Goal: Find specific page/section: Find specific page/section

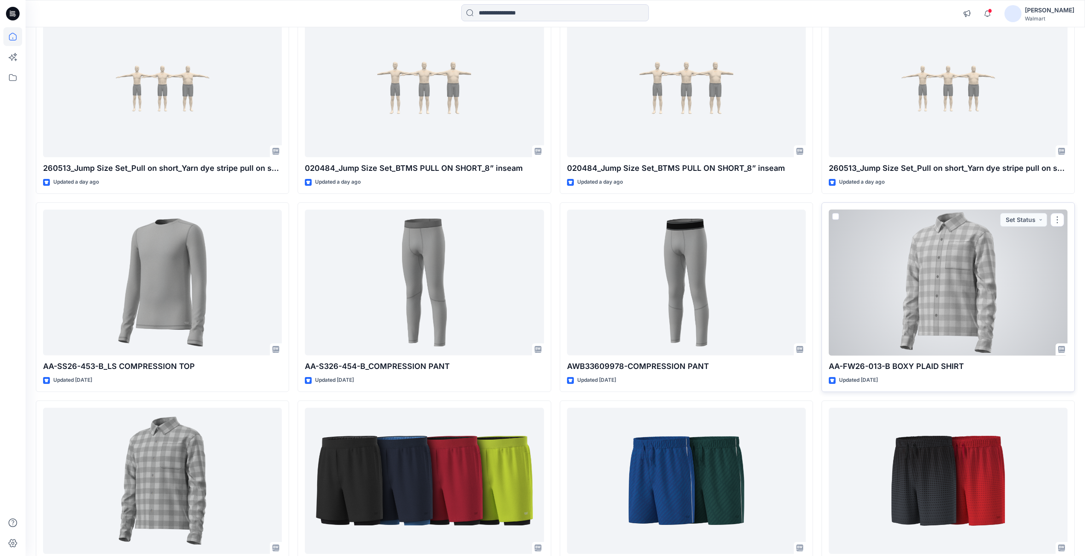
scroll to position [128, 0]
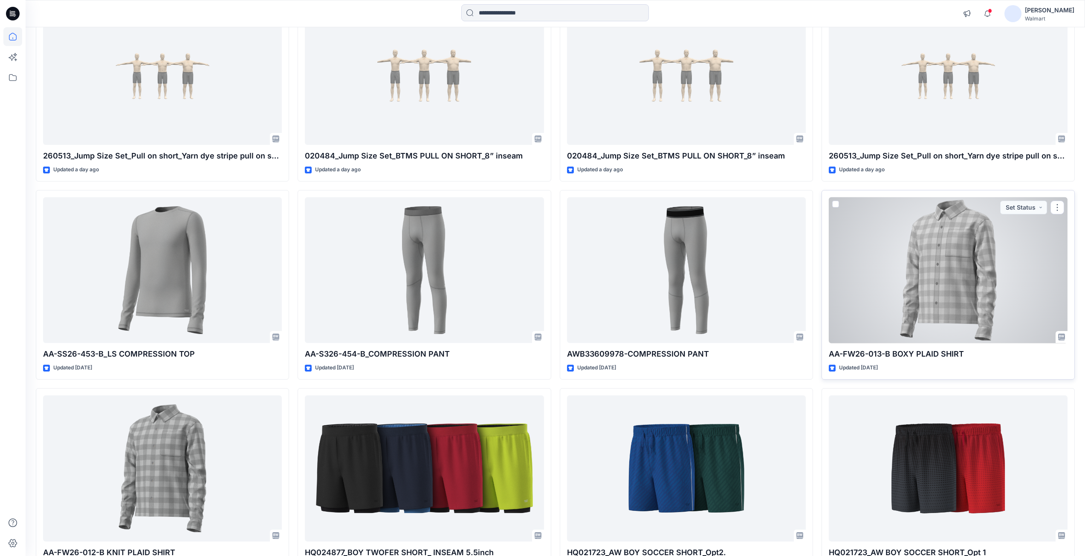
click at [930, 277] on div at bounding box center [948, 270] width 239 height 146
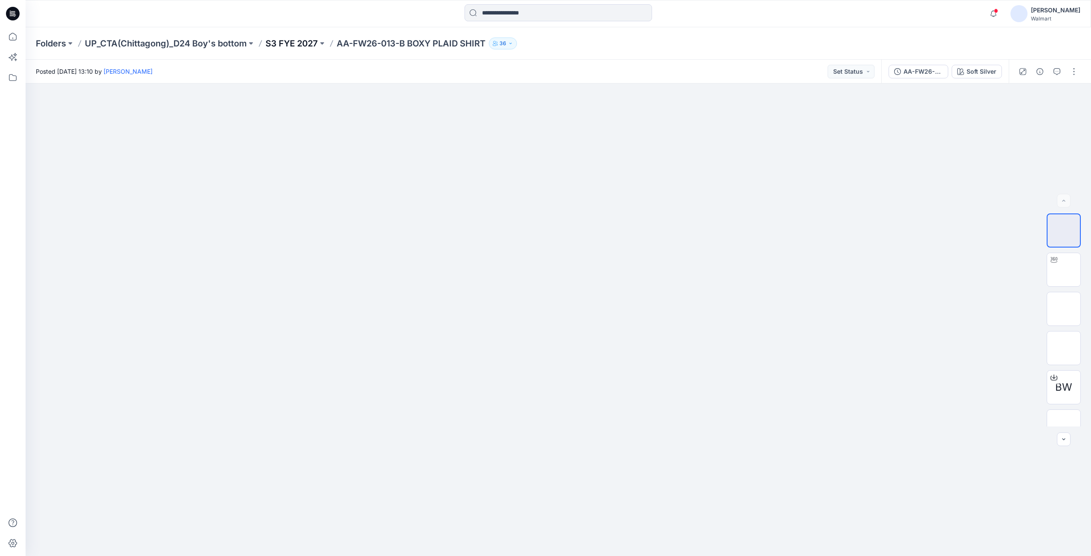
click at [305, 45] on p "S3 FYE 2027" at bounding box center [292, 44] width 52 height 12
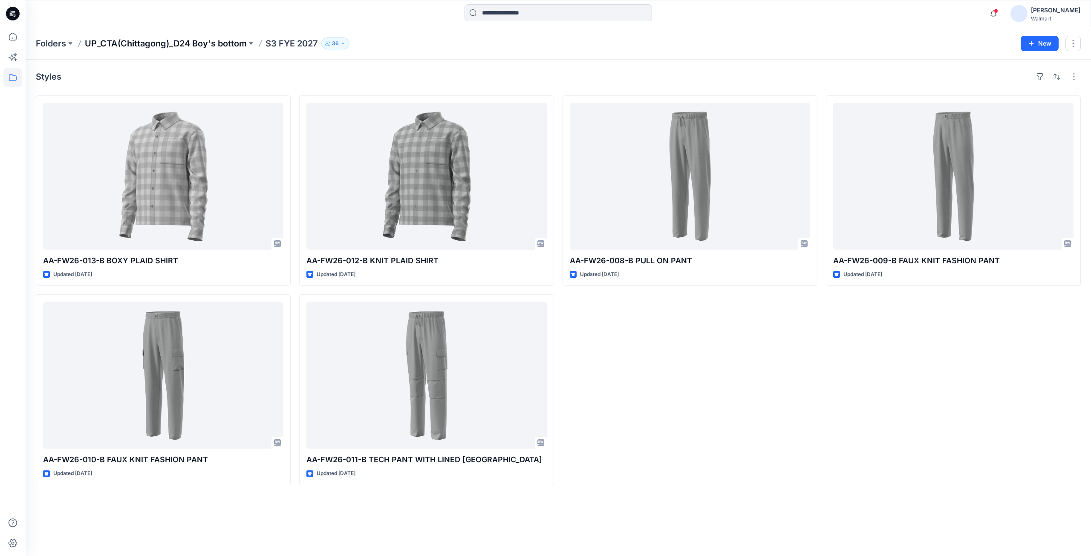
click at [181, 46] on p "UP_CTA(Chittagong)_D24 Boy's bottom" at bounding box center [166, 44] width 162 height 12
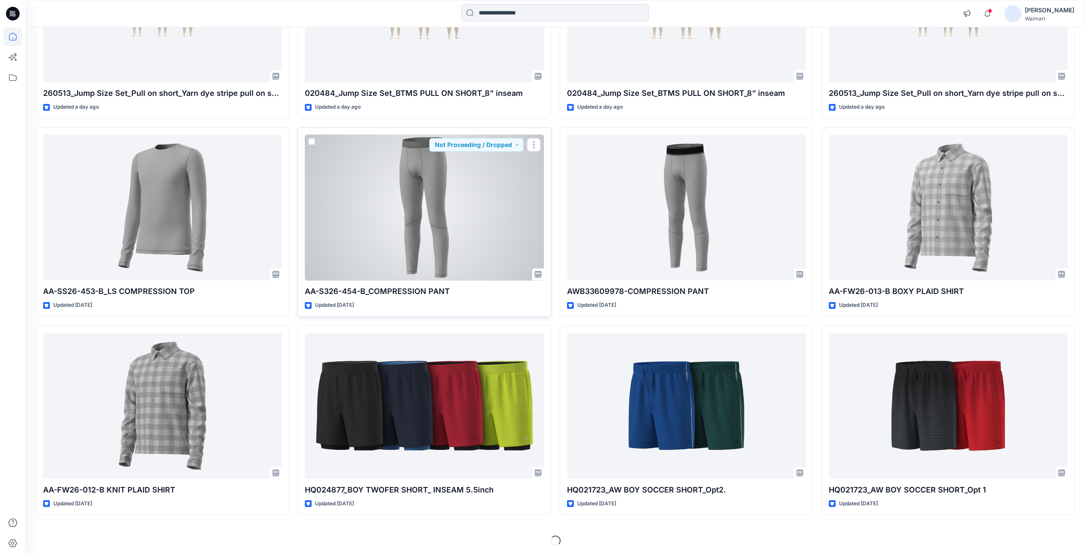
scroll to position [63, 0]
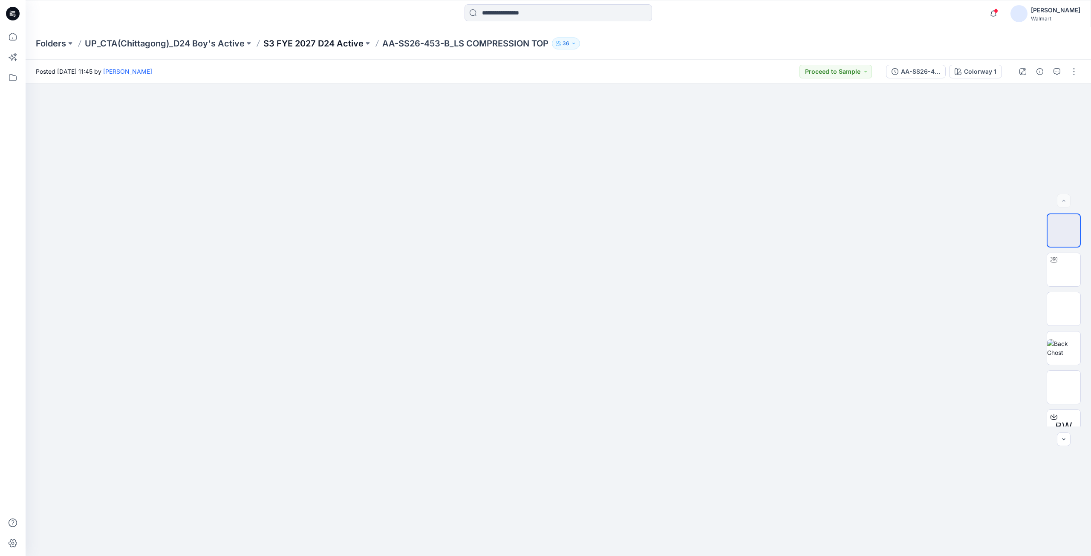
click at [303, 43] on p "S3 FYE 2027 D24 Active" at bounding box center [313, 44] width 100 height 12
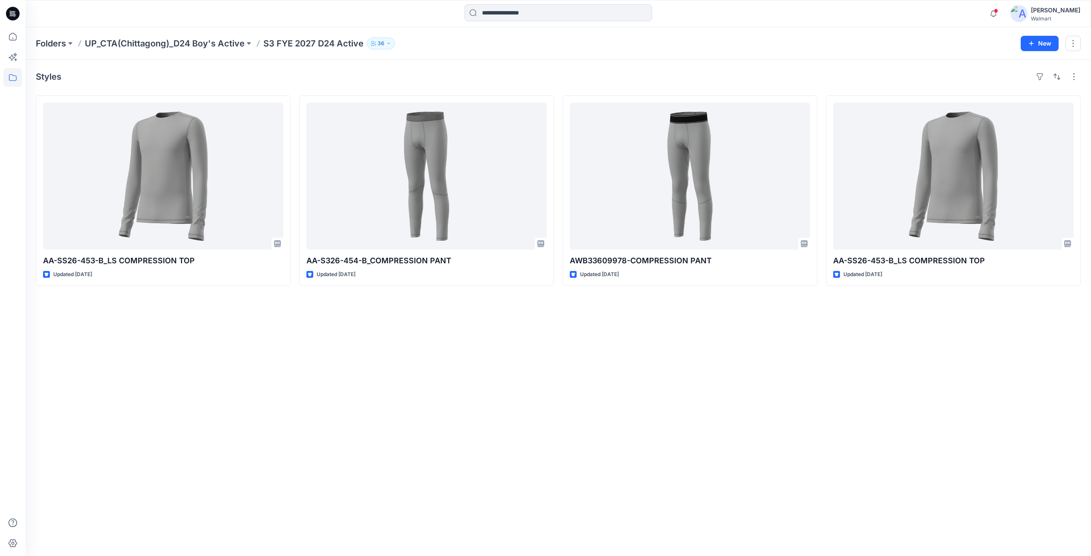
click at [324, 41] on p "S3 FYE 2027 D24 Active" at bounding box center [313, 44] width 100 height 12
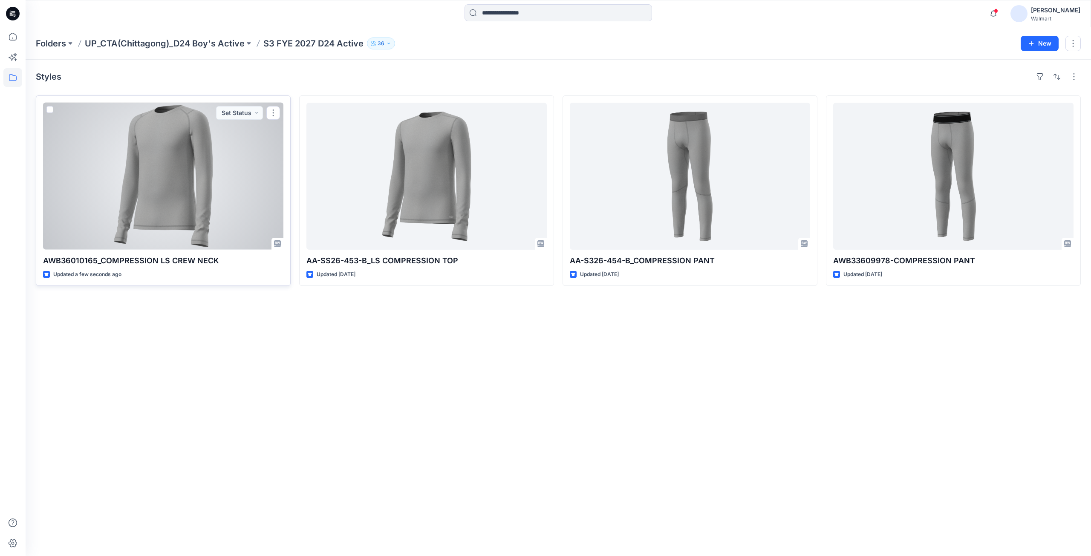
click at [184, 209] on div at bounding box center [163, 176] width 240 height 147
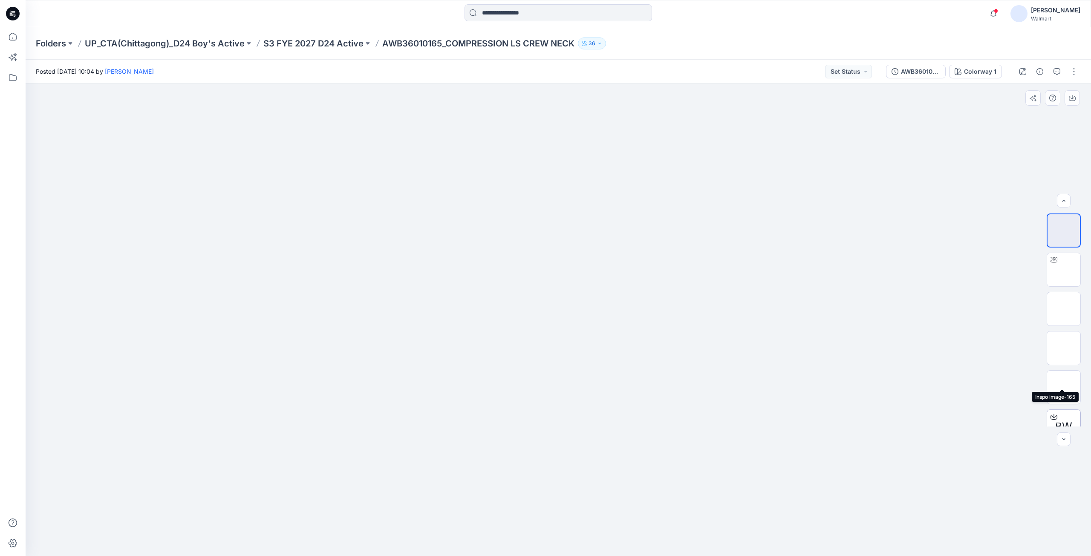
scroll to position [56, 0]
